Goal: Communication & Community: Answer question/provide support

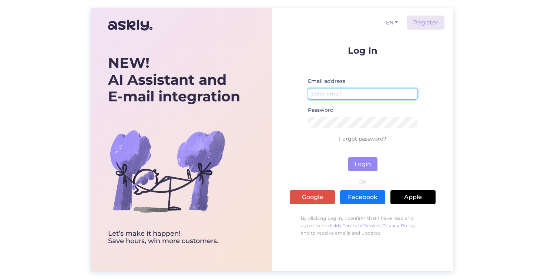
type input "[EMAIL_ADDRESS][DOMAIN_NAME]"
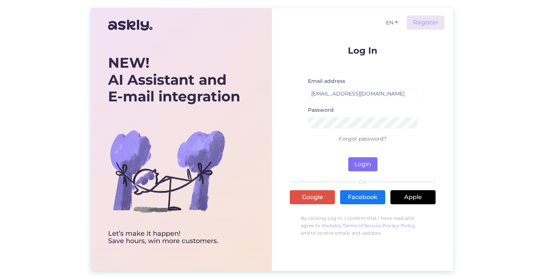
click at [363, 162] on button "Login" at bounding box center [362, 164] width 29 height 14
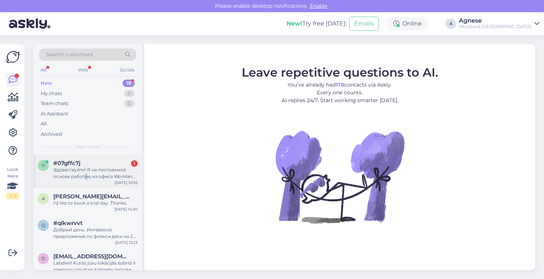
click at [85, 174] on div "Здравствуйте! Я на постоянной основе работаю из офиса Workland GR, но завтра хо…" at bounding box center [95, 172] width 84 height 13
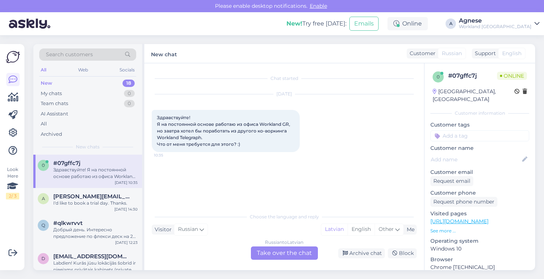
click at [286, 259] on div "Russian to Latvian Take over the chat" at bounding box center [284, 252] width 67 height 13
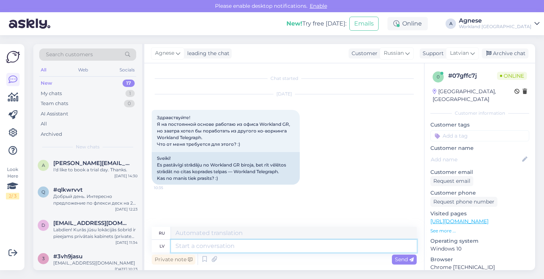
click at [196, 247] on textarea at bounding box center [294, 246] width 246 height 13
type textarea "Labdien!"
type textarea "Привет!"
type textarea "Labdien! Lūdzu a"
type textarea "Здравствуйте! Пожалуйста."
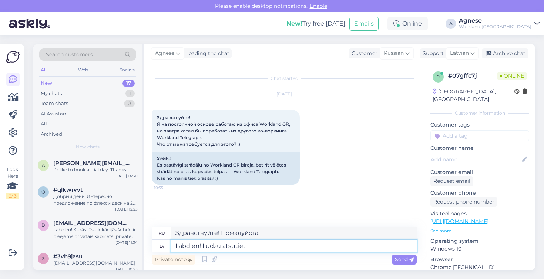
type textarea "Labdien! Lūdzu atsūtiet u"
type textarea "Здравствуйте! Пожалуйста, отправьте"
type textarea "Labdien! Lūdzu atsūtiet uzņēmuma no"
type textarea "Здравствуйте! Пожалуйста, отправьте данные компании."
type textarea "Labdien! Lūdzu atsūtiet uzņēmuma nosaukumu"
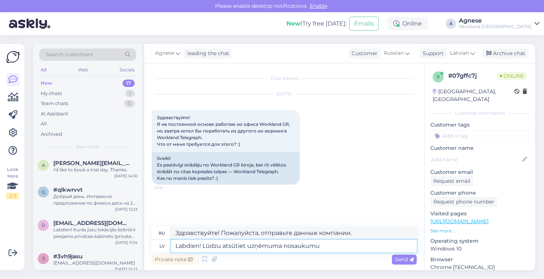
type textarea "Здравствуйте! Пожалуйста, отправьте название компании."
type textarea "Labdien! Lūdzu atsūtiet uzņēmuma nosaukumu, pieteik"
type textarea "Здравствуйте! Пожалуйста, отправьте название компании, подайте заявку."
type textarea "Labdien! Lūdzu atsūtiet uzņēmuma nosaukumu, pieteiksim k"
type textarea "Здравствуйте! Пожалуйста, пришлите нам название вашей компании, мы подадим заяв…"
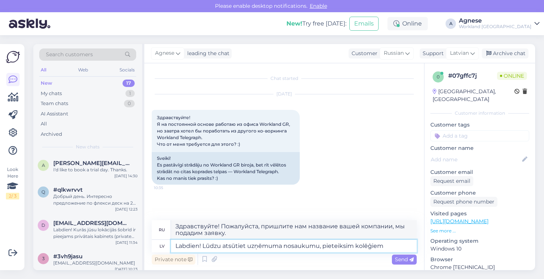
type textarea "Labdien! Lūdzu atsūtiet uzņēmuma nosaukumu, pieteiksim kolēģiem"
type textarea "Здравствуйте! Пожалуйста, пришлите нам название вашей компании, мы передадим ег…"
type textarea "Labdien! Lūdzu atsūtiet uzņēmuma nosaukumu, pieteik"
type textarea "Здравствуйте! Пожалуйста, пришлите нам название вашей компании, мы подадим заяв…"
type textarea "Labdien! Lūdzu atsūtiet uzņēmuma nosaukumu"
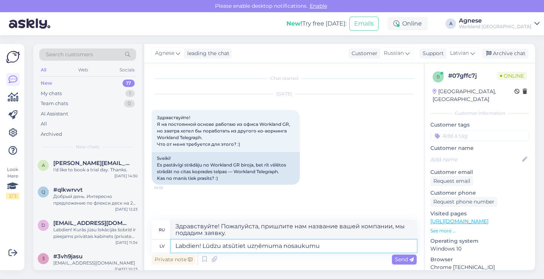
type textarea "Здравствуйте! Пожалуйста, отправьте название компании."
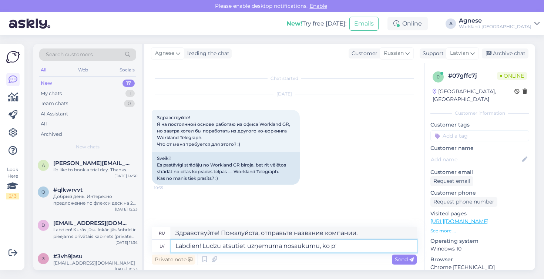
type textarea "Labdien! Lūdzu atsūtiet uzņēmuma nosaukumu, ko pā"
type textarea "Здравствуйте! Пожалуйста, отправьте название вашей компании."
type textarea "Labdien! Lūdzu atsūtiet uzņēmuma nosaukumu, ko pārstāvat."
type textarea "Здравствуйте! Пожалуйста, укажите название компании, которую вы представляете."
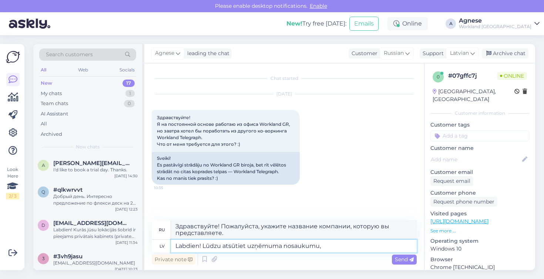
type textarea "Labdien! Lūdzu atsūtiet uzņēmuma nosaukumu,"
type textarea "Здравствуйте! Пожалуйста, отправьте название вашей компании."
type textarea "Labdien! Lūdzu atsūtiet uzņēmuma nosaukumu"
type textarea "Здравствуйте! Пожалуйста, отправьте название компании."
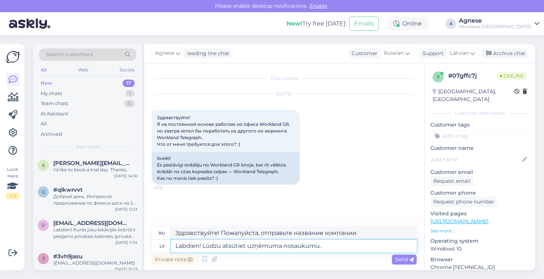
drag, startPoint x: 245, startPoint y: 246, endPoint x: 223, endPoint y: 248, distance: 22.2
click at [223, 248] on textarea "Labdien! Lūdzu atsūtiet uzņēmuma nosaukumu." at bounding box center [294, 246] width 246 height 13
click at [320, 248] on textarea "Labdien! Lūdzu atsūtiet uzņēmuma nosaukumu." at bounding box center [294, 246] width 246 height 13
type textarea "Labdien! Lūdzu atsūtiet uzņēmuma nosaukumu."
click at [398, 259] on span "Send" at bounding box center [404, 259] width 19 height 7
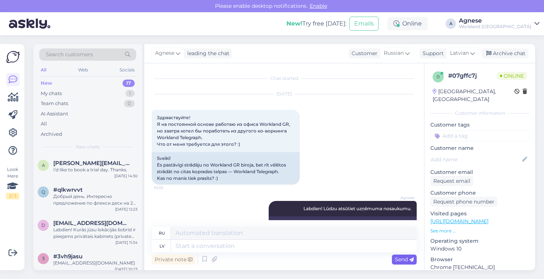
scroll to position [24, 0]
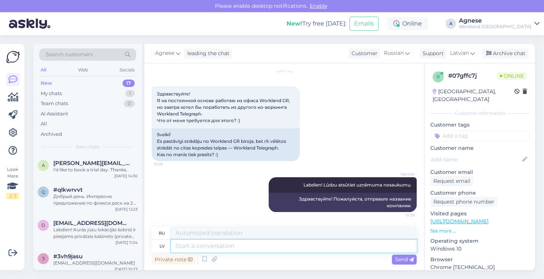
click at [222, 243] on textarea at bounding box center [294, 246] width 246 height 13
click at [162, 247] on div "lv" at bounding box center [161, 246] width 5 height 13
click at [215, 248] on textarea at bounding box center [294, 246] width 246 height 13
click at [474, 53] on icon at bounding box center [472, 53] width 4 height 8
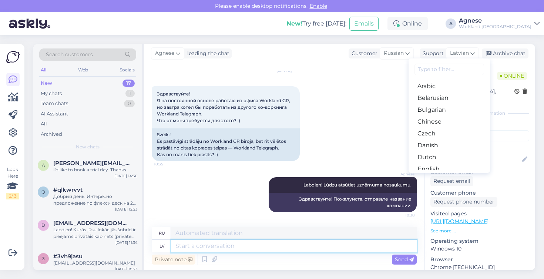
click at [204, 246] on textarea at bounding box center [294, 246] width 246 height 13
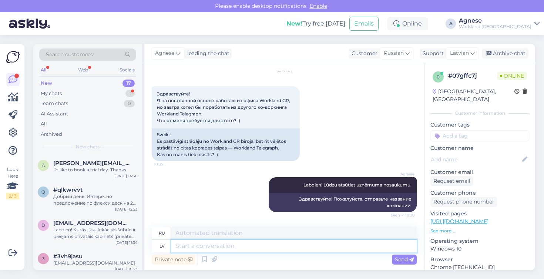
scroll to position [68, 0]
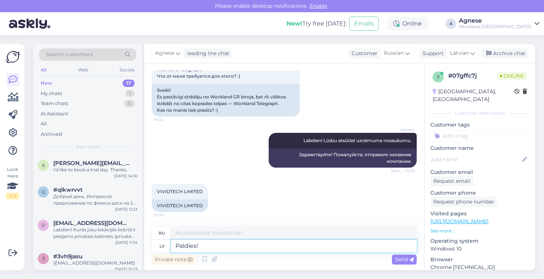
type textarea "Paldies!"
type textarea "Спасибо!"
type textarea "Paldies! [GEOGRAPHIC_DATA]"
type textarea "Спасибо! Коллега!"
type textarea "Paldies! Kolēģe Jums s"
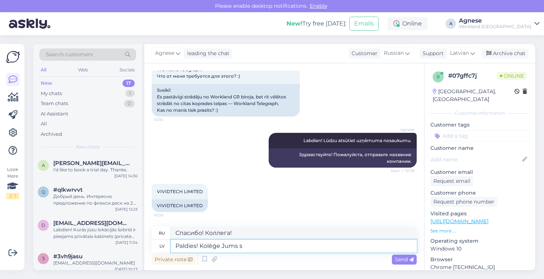
type textarea "Спасибо! Коллега, вам!"
type textarea "Paldies! Kolēģe Jūs sa"
type textarea "Спасибо! Коллега, Вы!"
type textarea "Paldies! Kolēģe Jūs sagaidī"
type textarea "Спасибо! Вас встретит коллега."
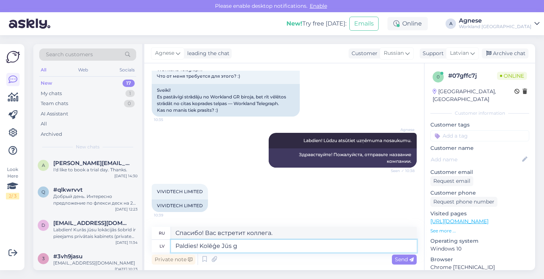
type textarea "Paldies! Kolēģe Jūs ga"
type textarea "Спасибо! Коллега, Вы!"
type textarea "Paldies! Kolēģe Jūs gaidīs."
type textarea "Спасибо! Мой коллега будет вас ждать."
type textarea "Paldies! Kolēģe Jūs gaidīs. Birojs ir"
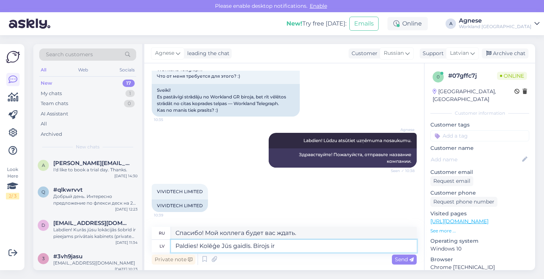
type textarea "Спасибо! Коллега будет ждать вас в офисе."
type textarea "Paldies! Kolēģe Jūs gaidīs. Birojs ir a"
type textarea "Спасибо! Вас будет ждать коллега. Офис..."
type textarea "Paldies! Kolēģe Jūs gaidīs. Birojs ir atvērts no"
type textarea "Спасибо! Вас будет ждать коллега. Офис открыт."
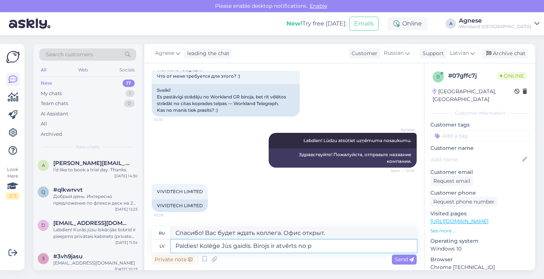
type textarea "Paldies! Kolēģe Jūs gaidīs. Birojs ir atvērts no pl"
type textarea "Спасибо! Вас будет ждать коллега. Офис открыт с"
type textarea "Paldies! Kolēģe Jūs gaidīs. Birojs ir atvērts no plkst. 9:00, lai"
type textarea "Спасибо! Вас будет ждать коллега. Офис открыт с 9:00."
type textarea "Paldies! Kolēģe Jūs gaidīs. Birojs ir atvērts no plkst. 9:00, lai iek"
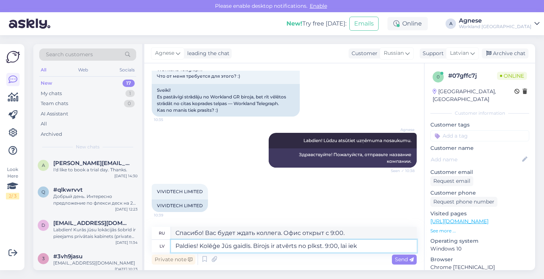
type textarea "Спасибо! Вас будет ждать коллега. Офис открыт с 9:00 до"
type textarea "Paldies! Kolēģe Jūs gaidīs. Birojs ir atvērts no plkst. 9:00, lai iekļūtu d"
type textarea "Спасибо! Вас будет ждать коллега. Офис открыт с 9:00."
type textarea "Paldies! Kolēģe Jūs gaidīs. Birojs ir atvērts no plkst. 9:00, lai iekļūtu telpā…"
type textarea "Спасибо! Вас будет ждать коллега. Офис открыт с 9:00, вход в помещение разрешен."
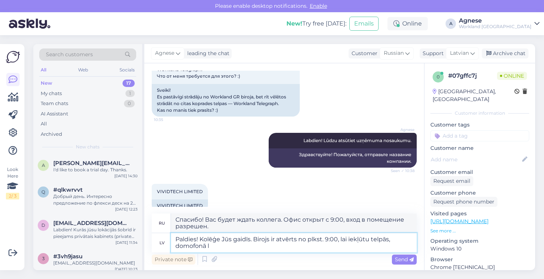
type textarea "Paldies! Kolēģe Jūs gaidīs. Birojs ir atvērts no plkst. 9:00, lai iekļūtu telpā…"
type textarea "Спасибо! Вас будет ждать коллега. Офис открыт с 9:00. Вход в помещение осуществ…"
type textarea "Paldies! Kolēģe Jūs gaidīs. Birojs ir atvērts no plkst. 9:00, lai iekļūtu telpā…"
type textarea "Спасибо! Вас будет ждать коллега. Офис открыт с 9:00. Для входа воспользуйтесь …"
type textarea "Paldies! Kolēģe Jūs gaidīs. Birojs ir atvērts no plkst. 9:00, lai iekļūtu telpā…"
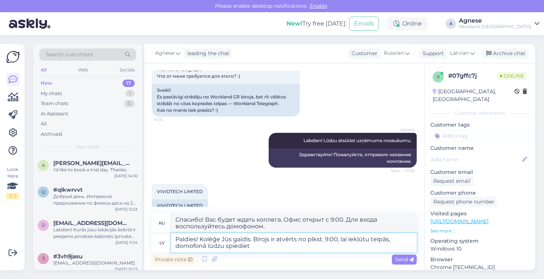
type textarea "Спасибо! Вас будет ждать коллега. Офис открыт с 9:00. Чтобы войти, нажмите кноп…"
type textarea "Paldies! Kolēģe Jūs gaidīs. Birojs ir atvērts no plkst. 9:00, lai iekļūtu telpā…"
type textarea "Спасибо! Вас будет ждать коллега. Офис открыт с 9:00. Чтобы войти, нажмите «2» …"
type textarea "Paldies! Kolēģe Jūs gaidīs. Birojs ir atvērts no plkst. 9:00, lai iekļūtu telpā…"
type textarea "Спасибо! Вас будет ждать коллега. Офис открыт с 9:00. Чтобы войти, нажмите кноп…"
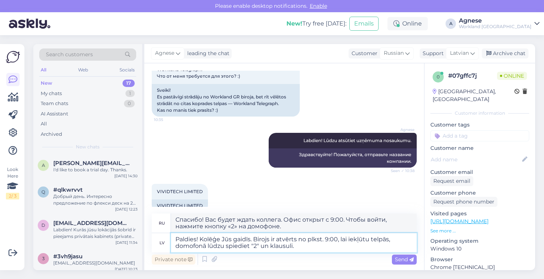
type textarea "Paldies! Kolēģe Jūs gaidīs. Birojs ir atvērts no plkst. 9:00, lai iekļūtu telpā…"
type textarea "Спасибо! Вас будет ждать коллега. Офис открыт с 9:00. Чтобы войти, нажмите «2» …"
type textarea "Paldies! Kolēģe Jūs gaidīs. Birojs ir atvērts no plkst. 9:00, lai iekļūtu telpā…"
type textarea "Спасибо! Вас будет ждать коллега. Офис открыт с 9:00. Чтобы войти, нажмите кноп…"
type textarea "Paldies! Kolēģe Jūs gaidīs. Birojs ir atvērts no plkst. 9:00, lai iekļūtu telpā…"
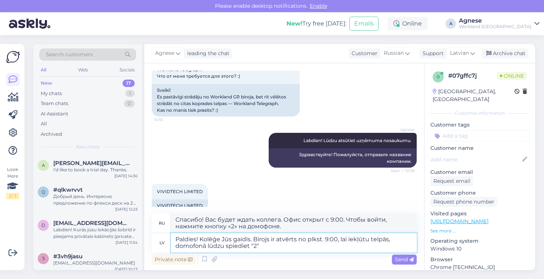
type textarea "Спасибо! Вас будет ждать коллега. Офис открыт с 9:00. Чтобы войти, нажмите «2» …"
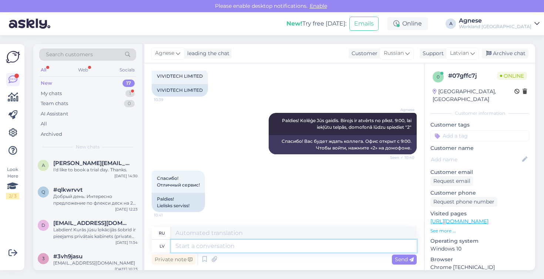
scroll to position [184, 0]
